Goal: Find contact information: Find contact information

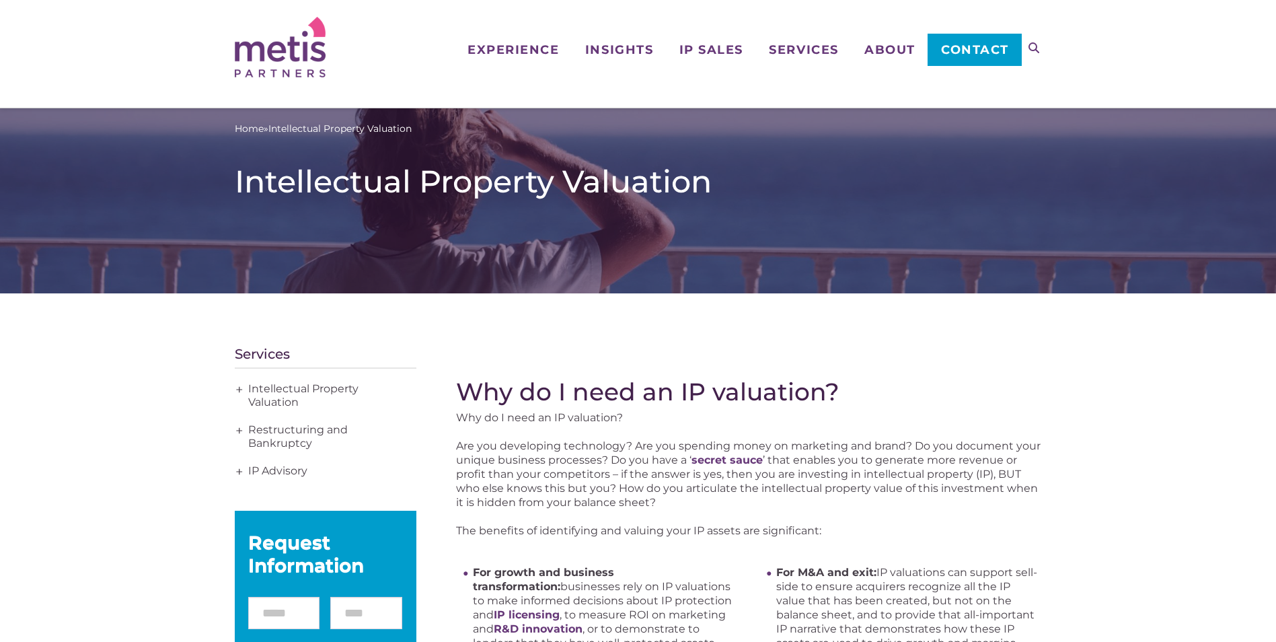
click at [969, 50] on span "Contact" at bounding box center [975, 50] width 68 height 12
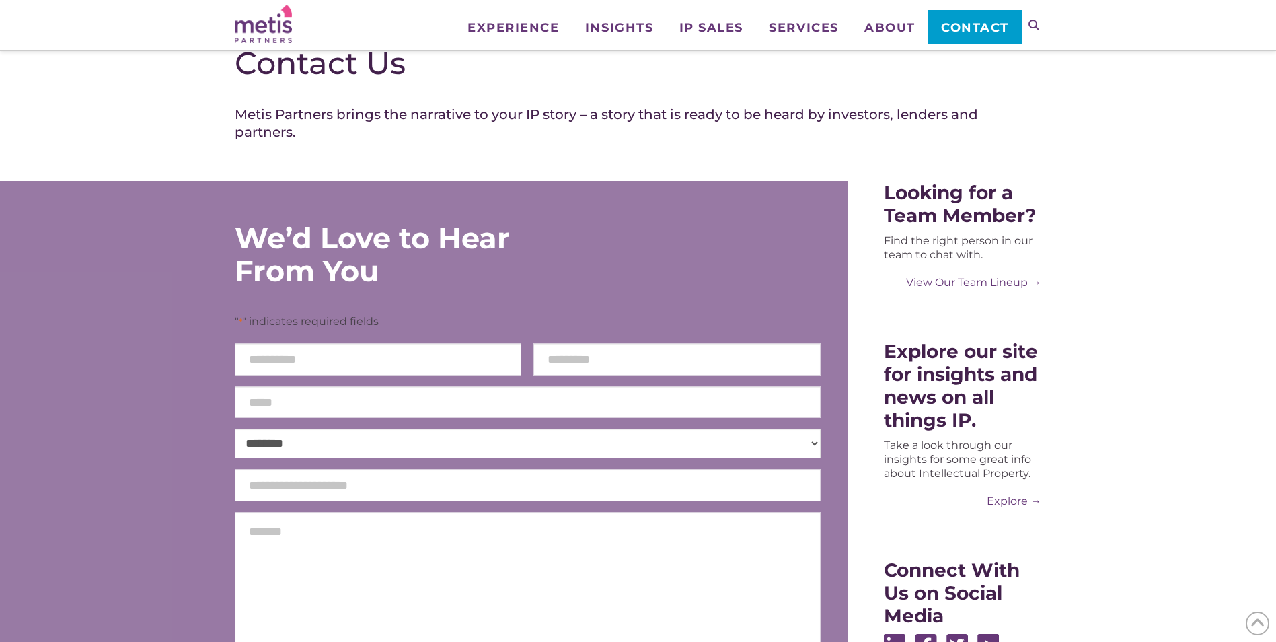
scroll to position [67, 0]
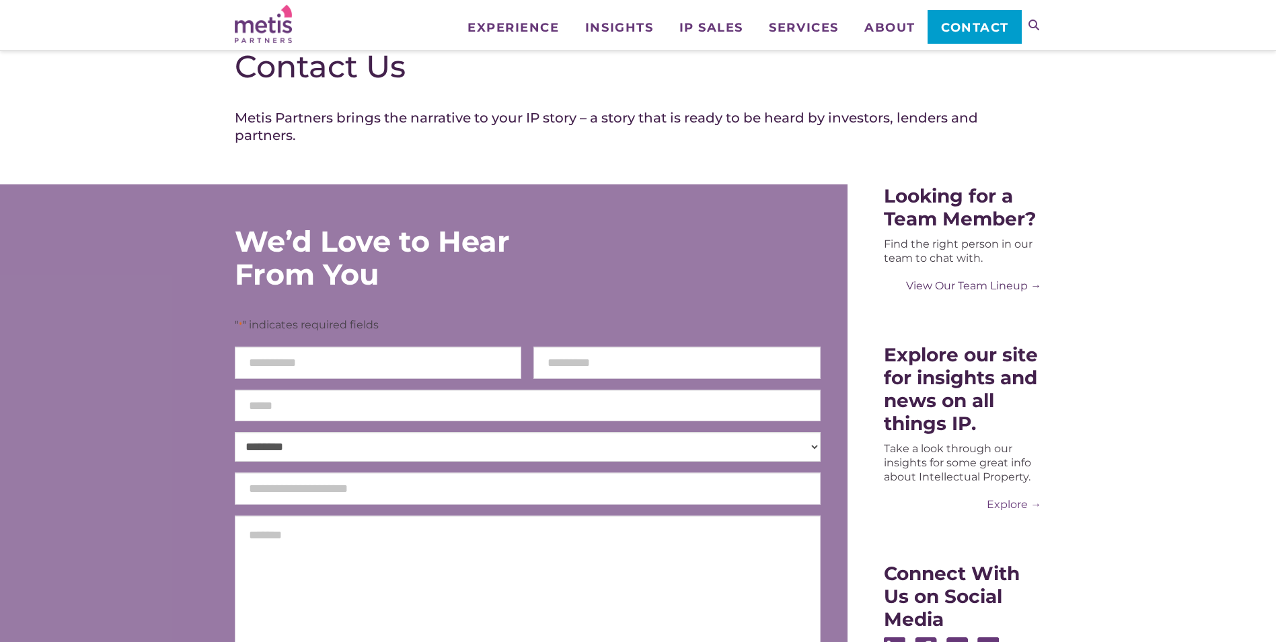
click at [1007, 293] on link "View Our Team Lineup →" at bounding box center [962, 285] width 157 height 14
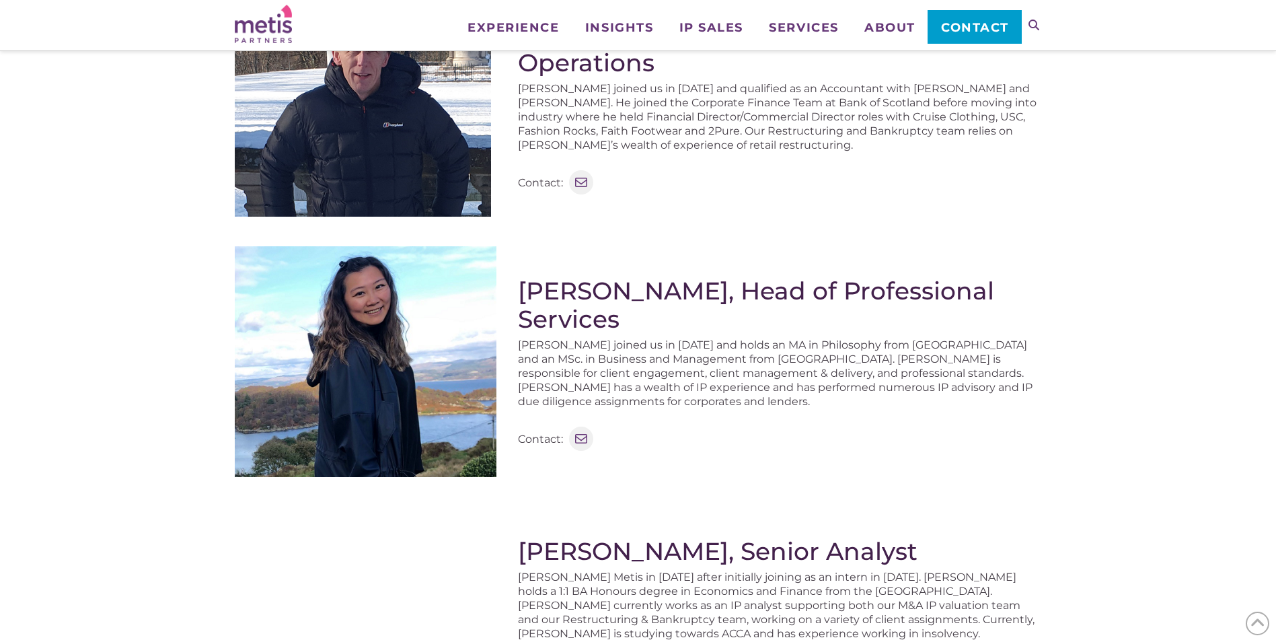
scroll to position [807, 0]
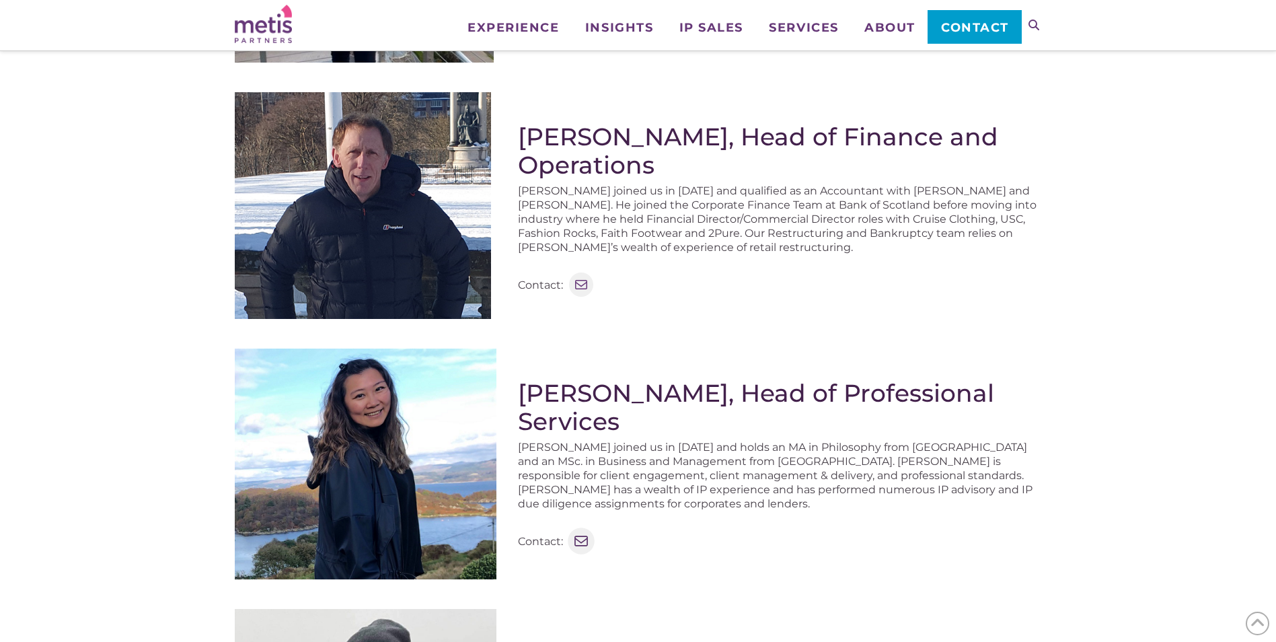
click at [577, 535] on icon at bounding box center [580, 540] width 13 height 10
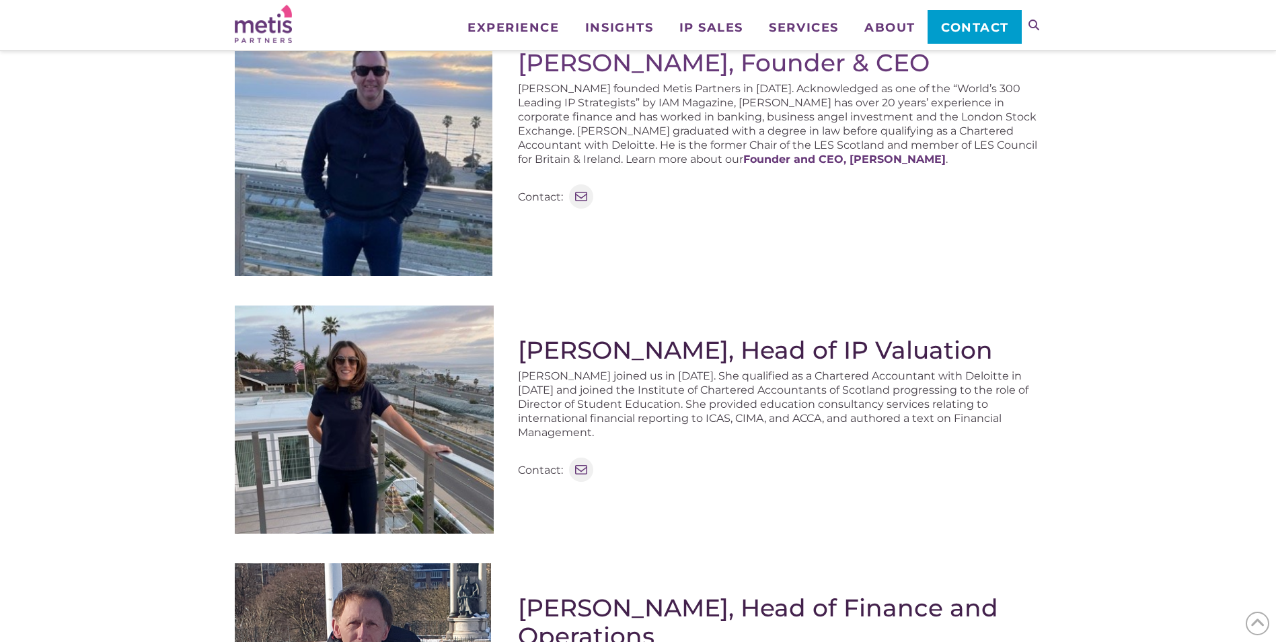
scroll to position [0, 0]
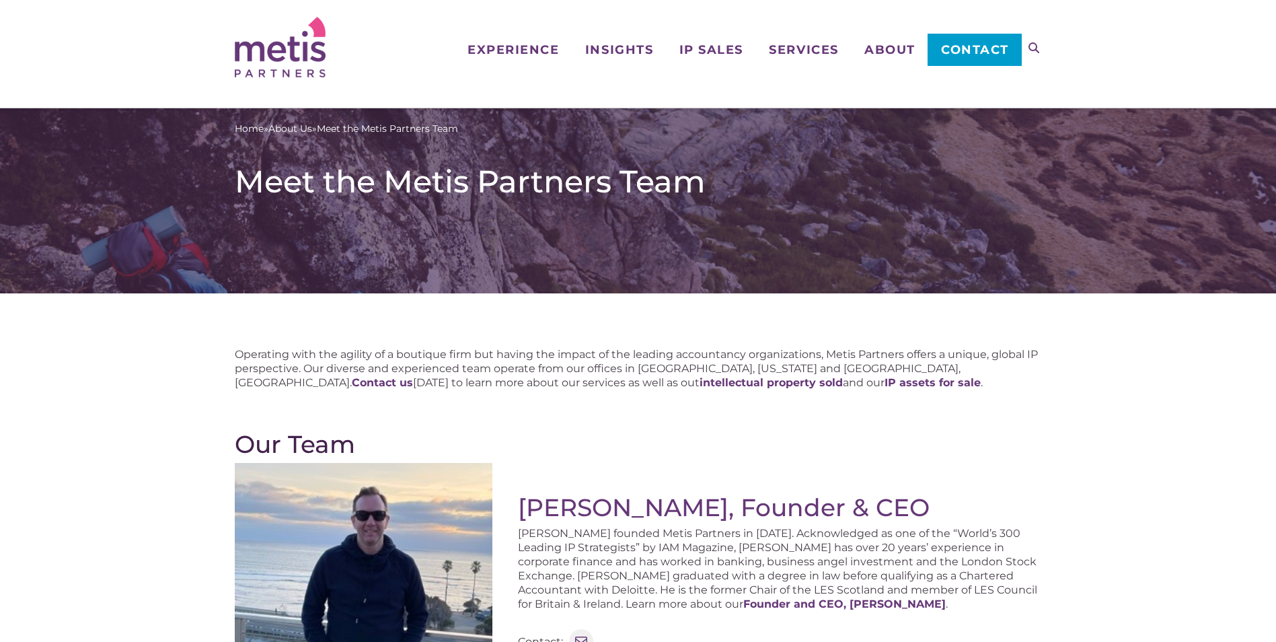
click at [966, 48] on span "Contact" at bounding box center [975, 50] width 68 height 12
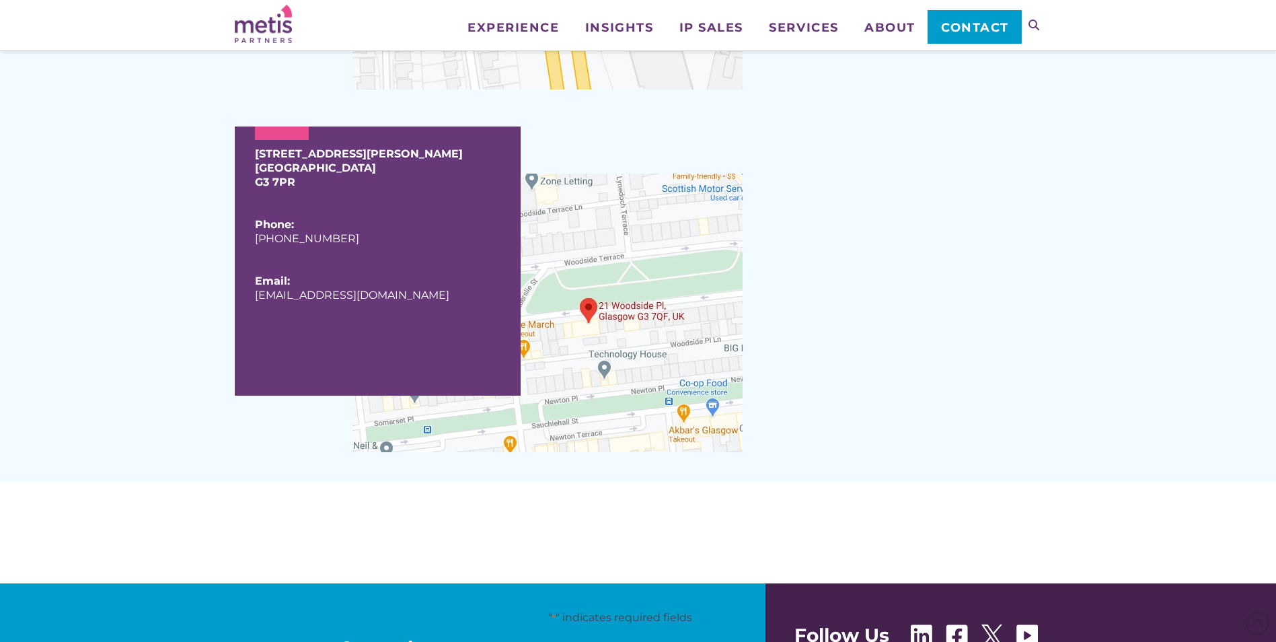
scroll to position [1412, 0]
